Goal: Transaction & Acquisition: Purchase product/service

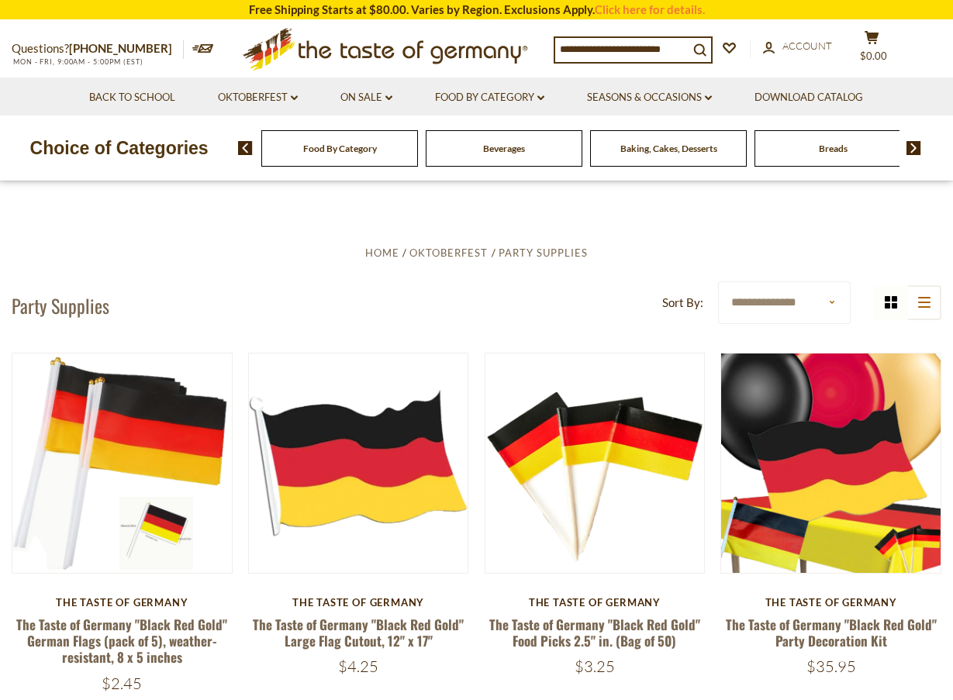
click at [912, 149] on img at bounding box center [913, 148] width 15 height 14
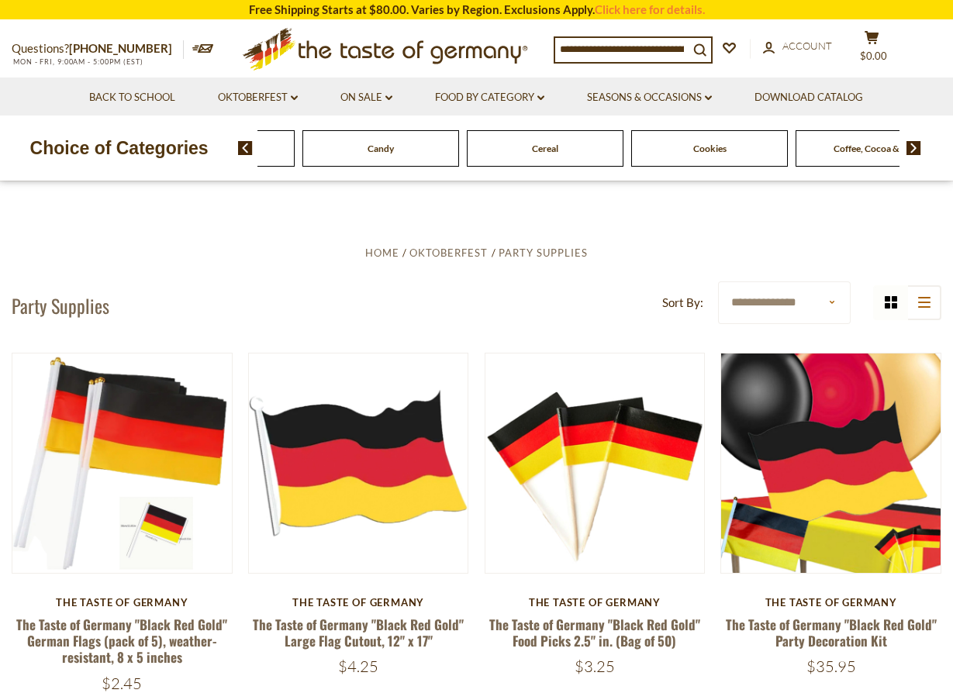
click at [912, 149] on img at bounding box center [913, 148] width 15 height 14
click at [916, 145] on img at bounding box center [913, 148] width 15 height 14
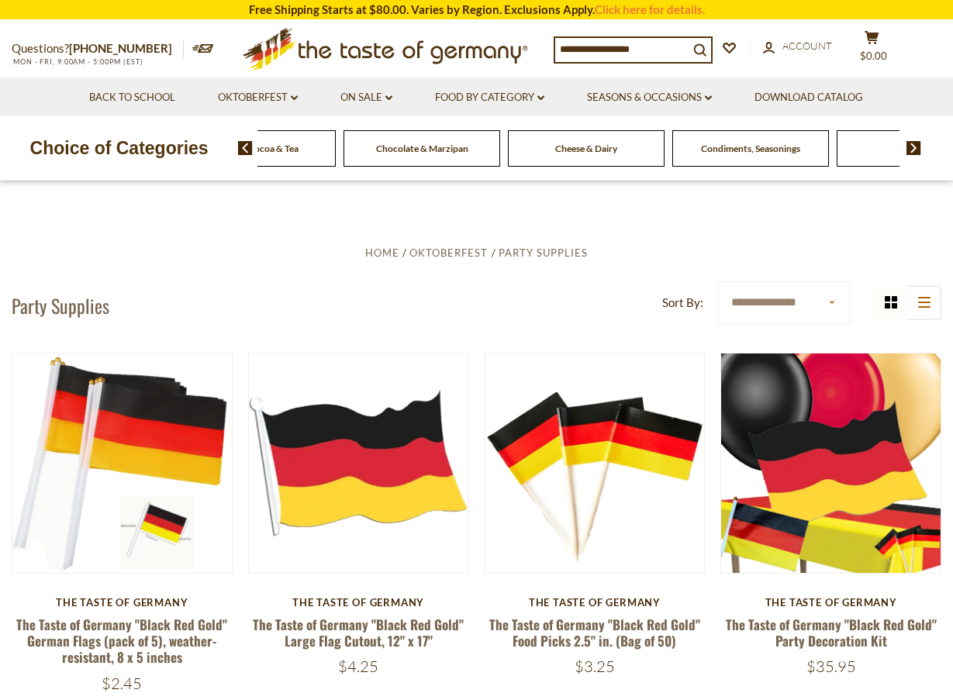
click at [916, 145] on img at bounding box center [913, 148] width 15 height 14
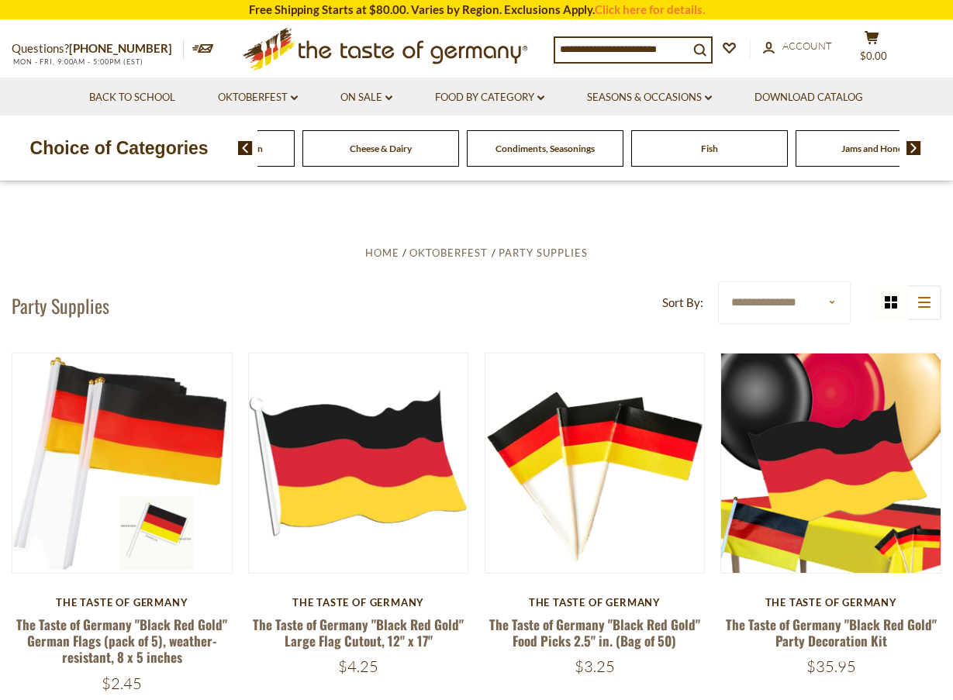
click at [916, 145] on img at bounding box center [913, 148] width 15 height 14
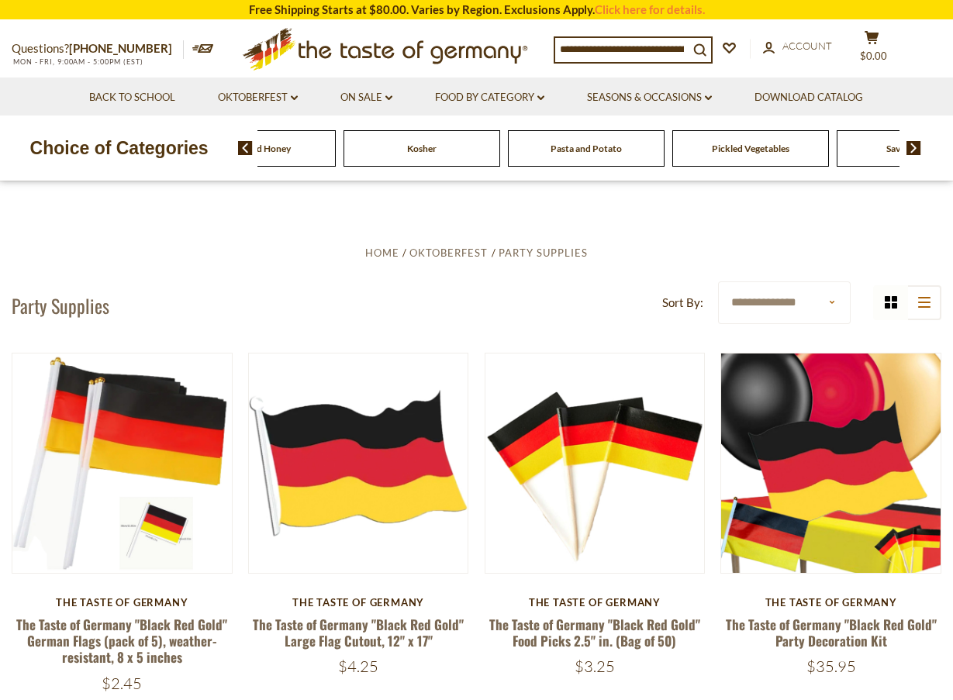
click at [916, 145] on img at bounding box center [913, 148] width 15 height 14
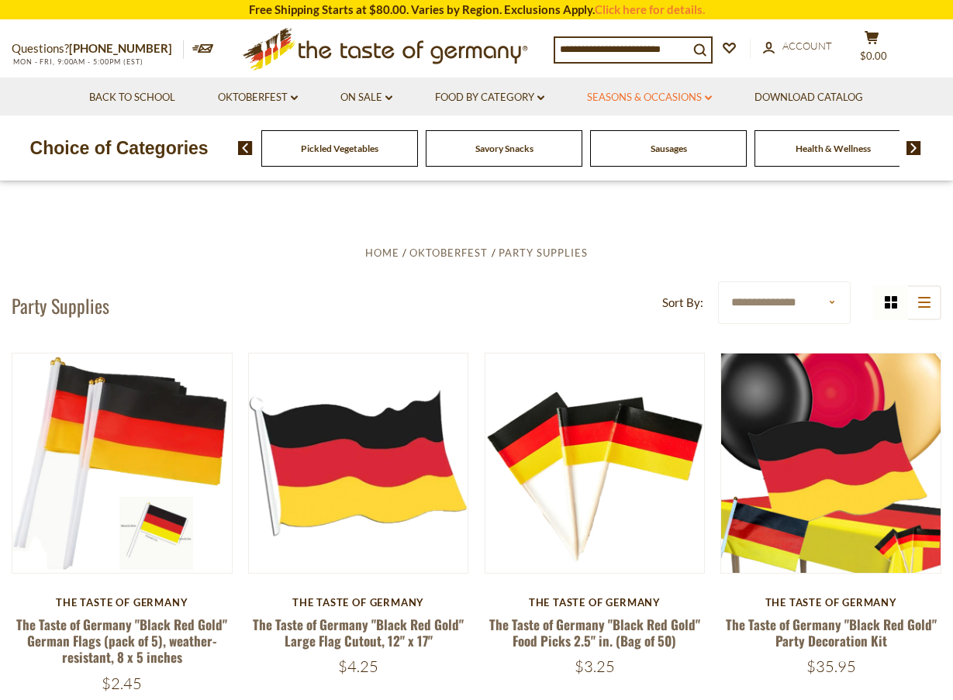
click at [661, 102] on link "Seasons & Occasions dropdown_arrow" at bounding box center [649, 97] width 125 height 17
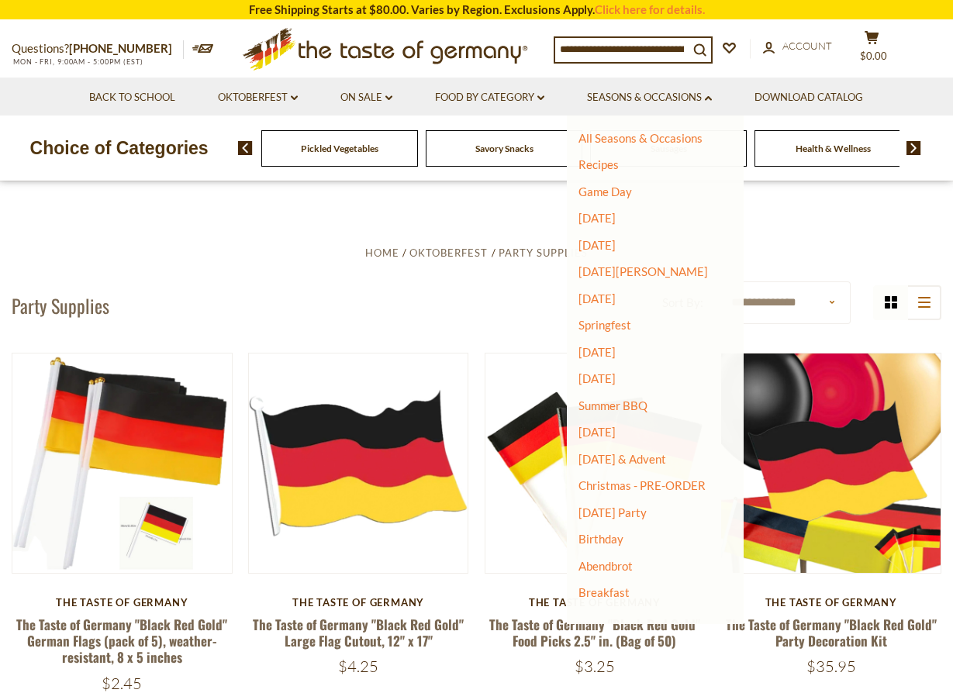
click at [621, 540] on li "Birthday" at bounding box center [645, 540] width 134 height 16
click at [608, 532] on link "Birthday" at bounding box center [600, 539] width 45 height 14
